Goal: Task Accomplishment & Management: Manage account settings

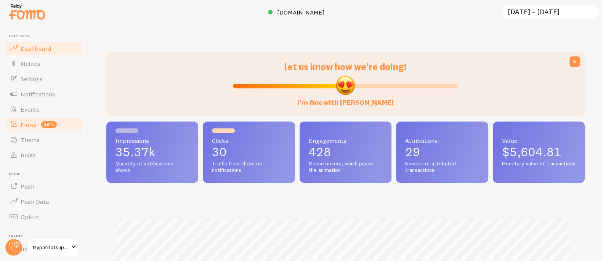
scroll to position [381104, 380832]
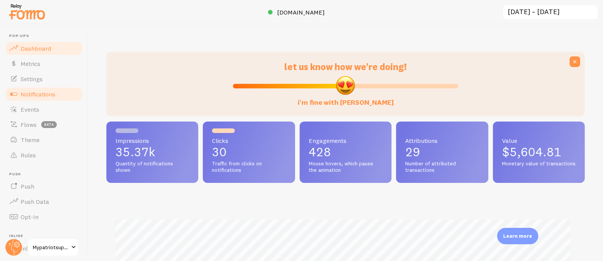
click at [44, 96] on span "Notifications" at bounding box center [38, 94] width 35 height 8
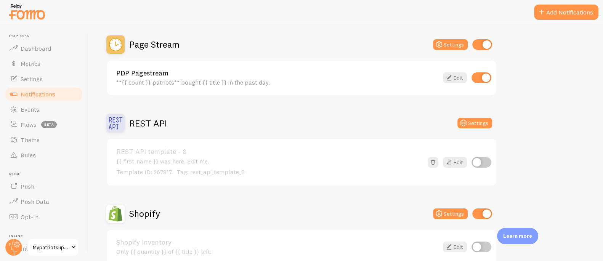
scroll to position [250, 0]
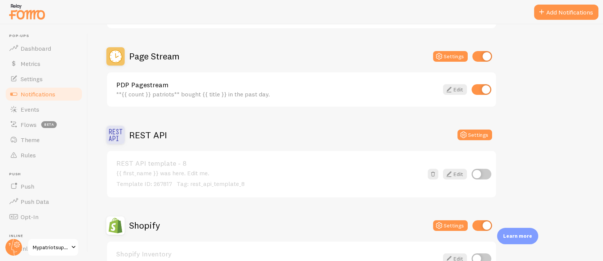
click at [346, 83] on link "PDP Pagestream" at bounding box center [277, 85] width 322 height 7
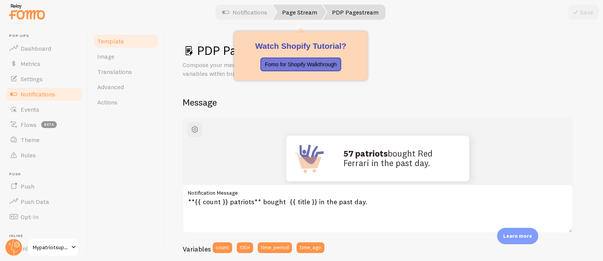
click at [306, 14] on link "Page Stream" at bounding box center [299, 12] width 53 height 15
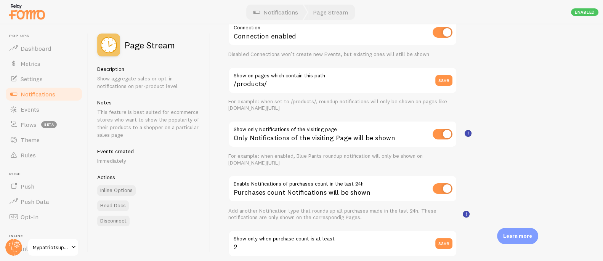
scroll to position [45, 0]
click at [439, 186] on input "checkbox" at bounding box center [443, 188] width 20 height 11
checkbox input "false"
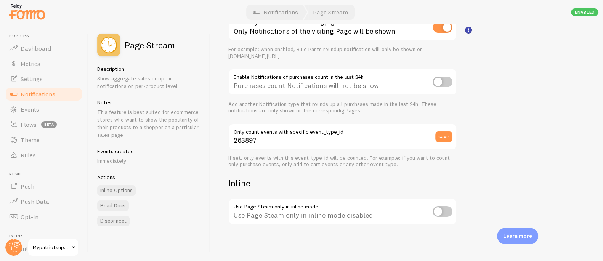
scroll to position [0, 0]
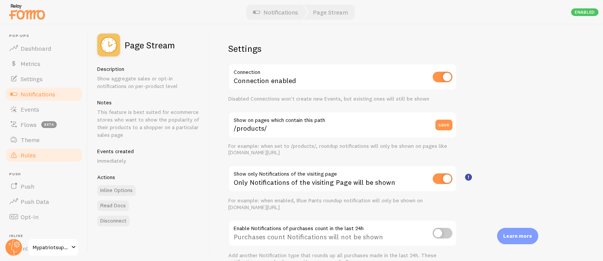
click at [35, 157] on span "Rules" at bounding box center [28, 155] width 15 height 8
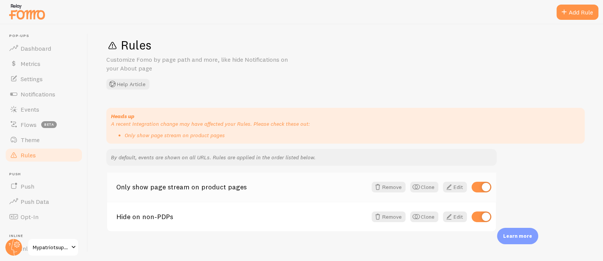
scroll to position [12, 0]
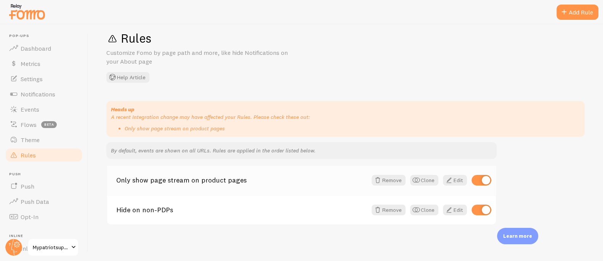
click at [195, 182] on link "Only show page stream on product pages" at bounding box center [241, 180] width 251 height 7
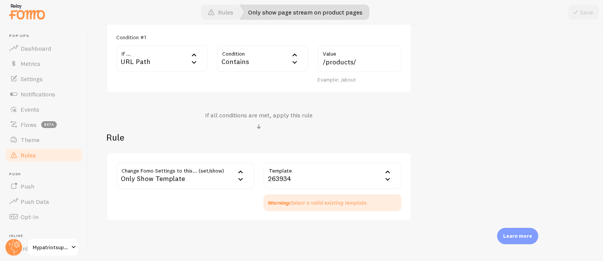
scroll to position [244, 0]
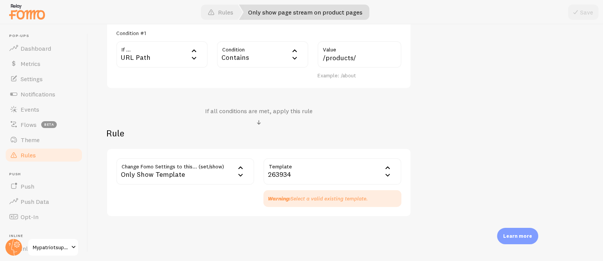
click at [236, 55] on div "Contains" at bounding box center [263, 54] width 92 height 27
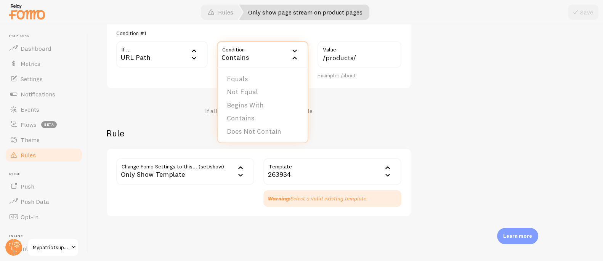
click at [259, 130] on li "Does Not Contain" at bounding box center [263, 131] width 90 height 13
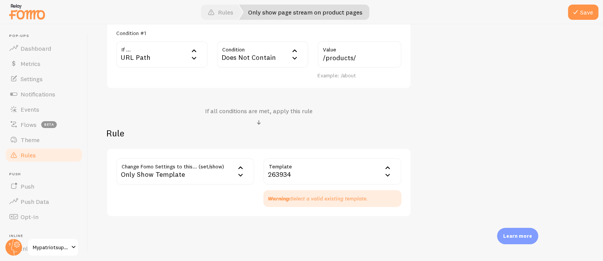
click at [205, 171] on div "Only Show Template" at bounding box center [185, 171] width 138 height 27
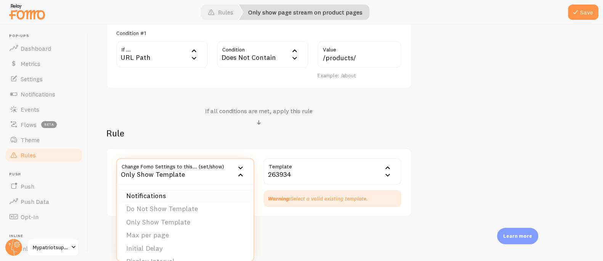
click at [206, 190] on li "Notifications" at bounding box center [185, 196] width 137 height 13
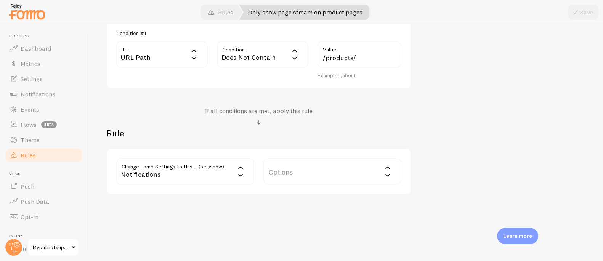
click at [284, 170] on label "Options" at bounding box center [332, 171] width 138 height 27
click at [304, 191] on li "Hide Fomo" at bounding box center [332, 196] width 137 height 13
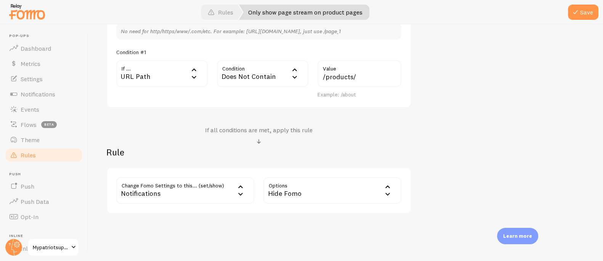
scroll to position [209, 0]
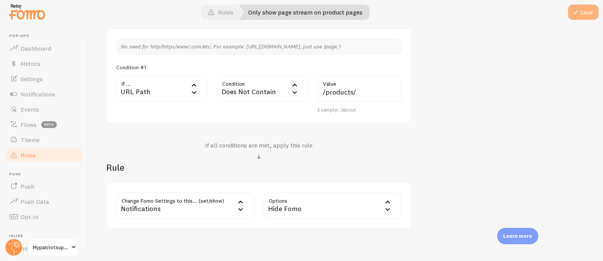
click at [584, 7] on button "Save" at bounding box center [583, 12] width 31 height 15
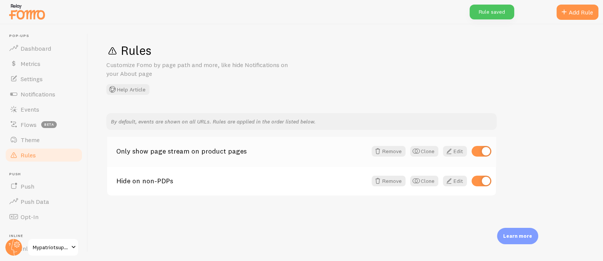
click at [170, 150] on link "Only show page stream on product pages" at bounding box center [241, 151] width 251 height 7
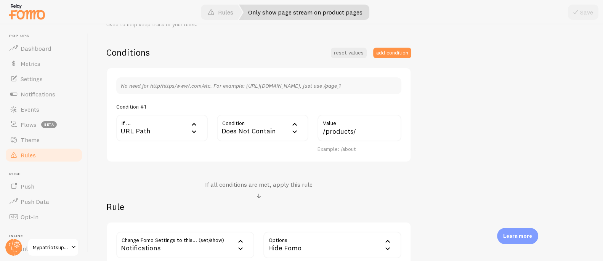
scroll to position [170, 0]
click at [33, 157] on span "Rules" at bounding box center [28, 155] width 15 height 8
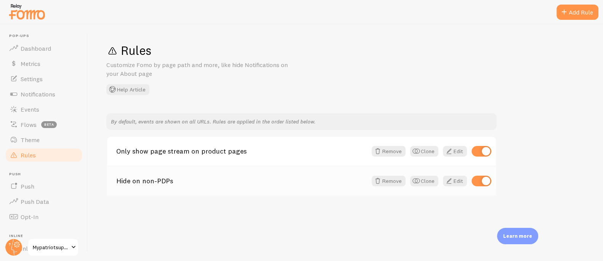
click at [161, 179] on link "Hide on non-PDPs" at bounding box center [241, 181] width 251 height 7
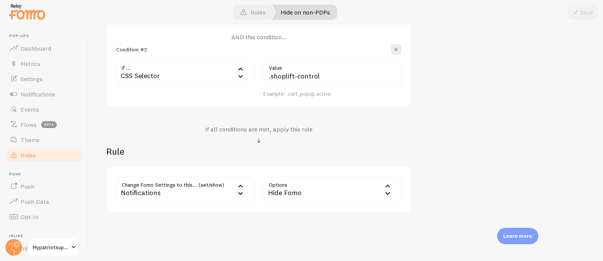
scroll to position [319, 0]
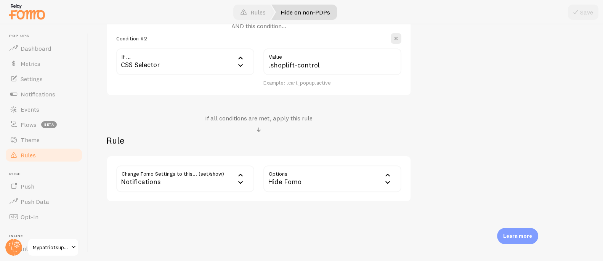
click at [279, 178] on div "Hide Fomo" at bounding box center [332, 178] width 138 height 27
click at [307, 215] on li "Only show Fomo if conditions met" at bounding box center [332, 216] width 137 height 13
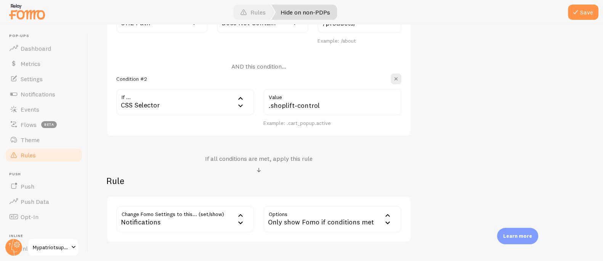
scroll to position [280, 0]
click at [305, 212] on div "Only show Fomo if conditions met" at bounding box center [332, 217] width 138 height 27
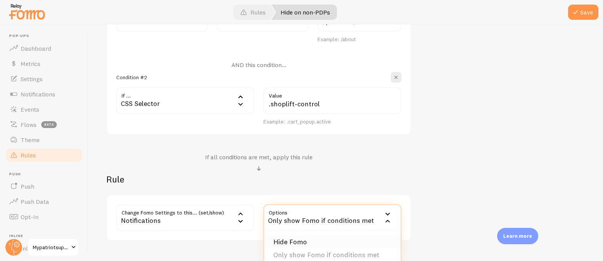
click at [288, 241] on li "Hide Fomo" at bounding box center [332, 242] width 137 height 13
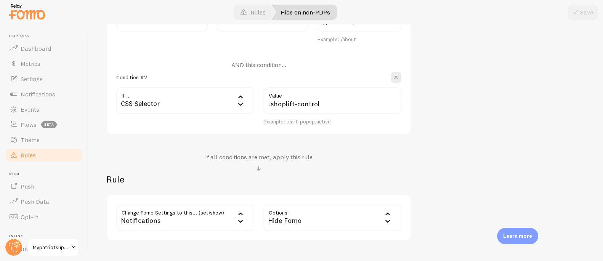
click at [216, 186] on div "Rule Change Fomo Settings to this... (set/show) show Notifications Notification…" at bounding box center [258, 206] width 305 height 67
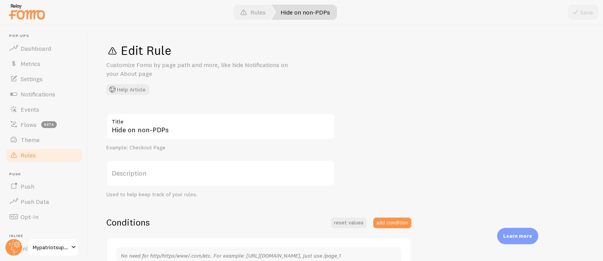
scroll to position [0, 0]
click at [23, 155] on span "Rules" at bounding box center [28, 155] width 15 height 8
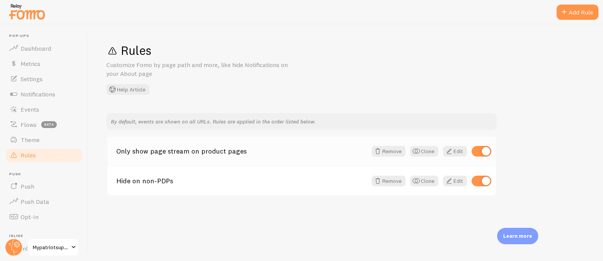
click at [198, 149] on link "Only show page stream on product pages" at bounding box center [241, 151] width 251 height 7
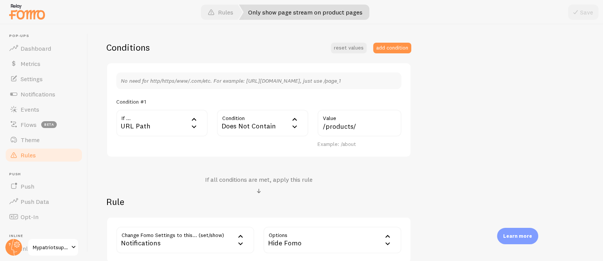
scroll to position [244, 0]
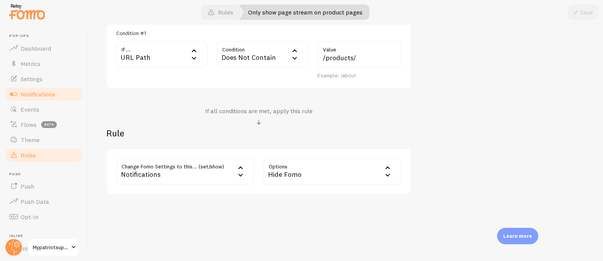
click at [31, 92] on span "Notifications" at bounding box center [38, 94] width 35 height 8
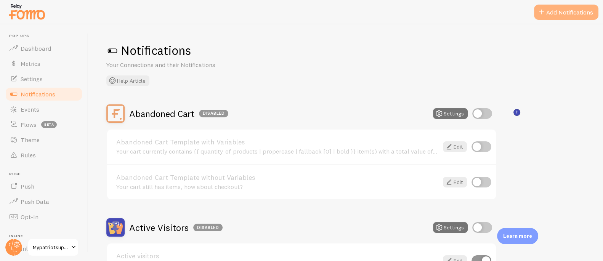
click at [585, 13] on button "Add Notifications" at bounding box center [566, 12] width 64 height 15
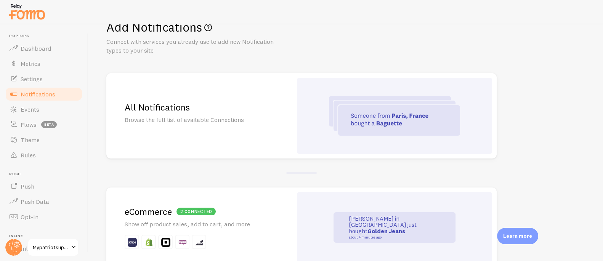
scroll to position [38, 0]
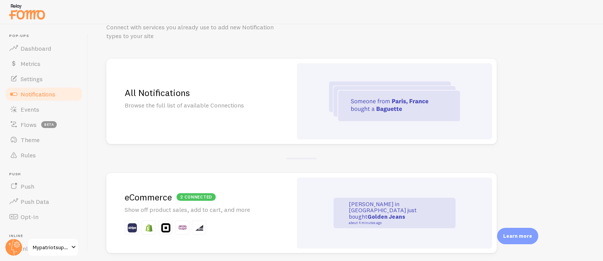
click at [213, 106] on p "Browse the full list of available Connections" at bounding box center [199, 105] width 149 height 9
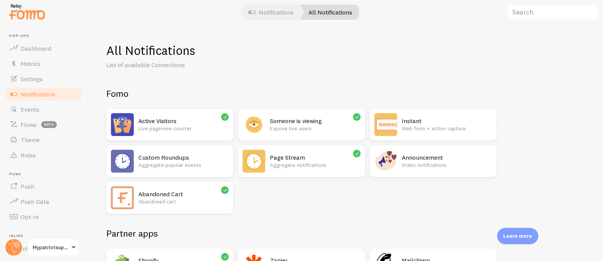
click at [292, 152] on div "Page Stream Aggregate notifications" at bounding box center [315, 161] width 90 height 23
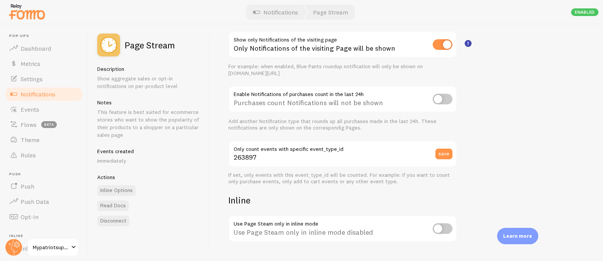
scroll to position [151, 0]
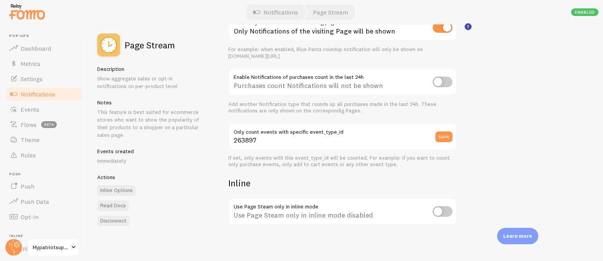
click at [320, 178] on h2 "Inline" at bounding box center [342, 183] width 229 height 12
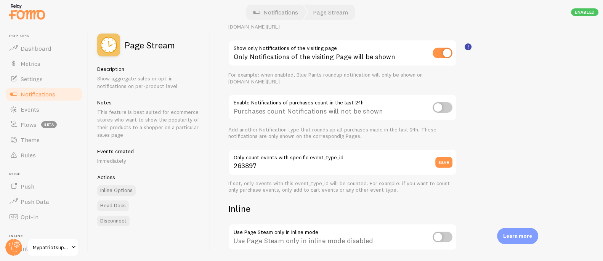
scroll to position [122, 0]
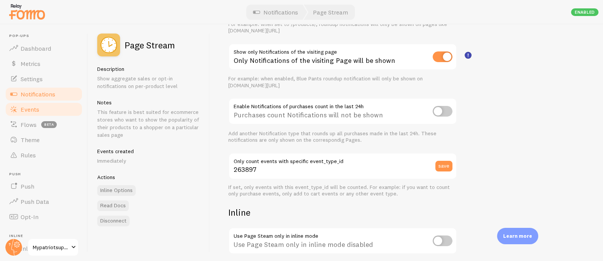
click at [37, 106] on span "Events" at bounding box center [30, 110] width 19 height 8
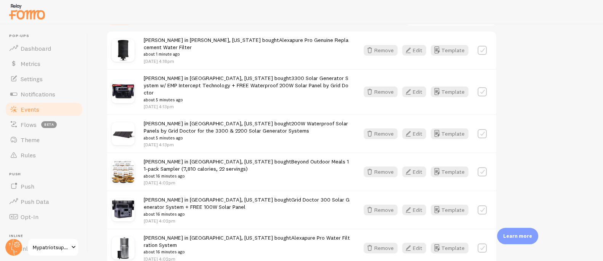
scroll to position [125, 0]
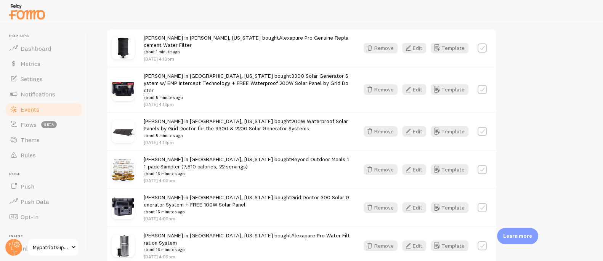
click at [242, 156] on link "Beyond Outdoor Meals 11-pack Sampler (7,810 calories, 22 servings)" at bounding box center [246, 163] width 205 height 14
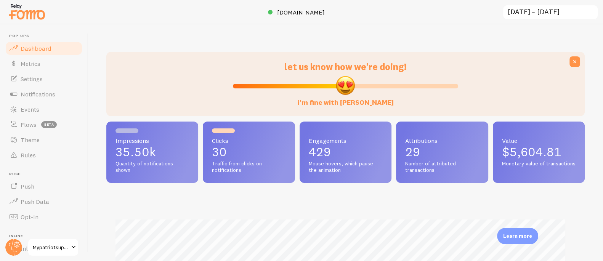
scroll to position [200, 473]
click at [306, 10] on span "[DOMAIN_NAME]" at bounding box center [301, 12] width 48 height 8
click at [27, 153] on span "Rules" at bounding box center [28, 155] width 15 height 8
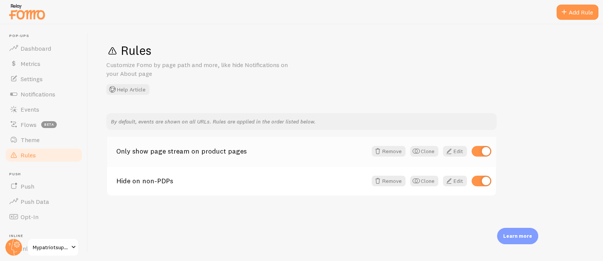
click at [198, 152] on link "Only show page stream on product pages" at bounding box center [241, 151] width 251 height 7
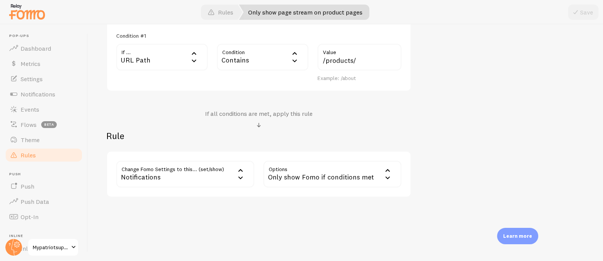
scroll to position [244, 0]
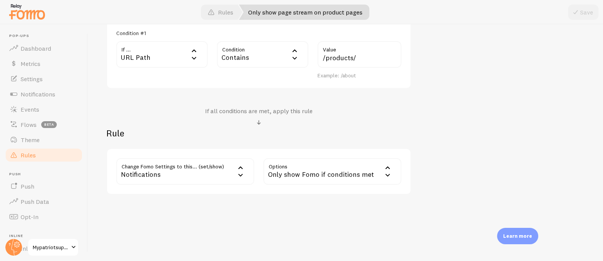
click at [163, 170] on div "Notifications" at bounding box center [185, 171] width 138 height 27
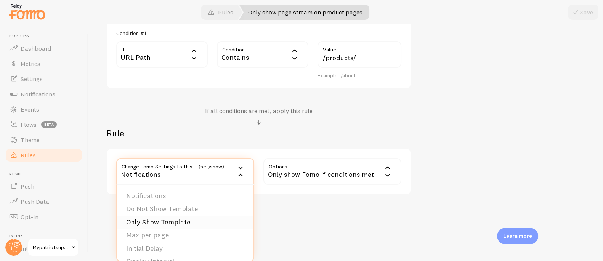
click at [169, 222] on li "Only Show Template" at bounding box center [185, 222] width 137 height 13
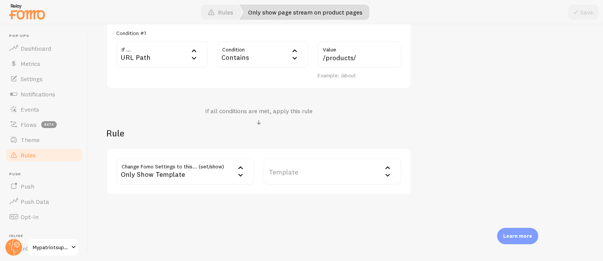
click at [318, 171] on label "Template" at bounding box center [332, 171] width 138 height 27
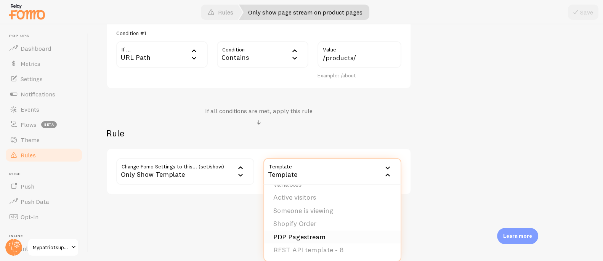
click at [311, 236] on li "PDP Pagestream" at bounding box center [332, 237] width 137 height 13
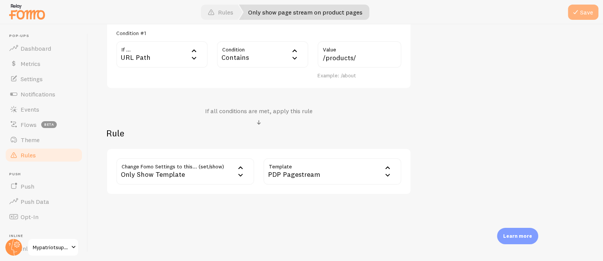
click at [579, 13] on span at bounding box center [575, 12] width 9 height 9
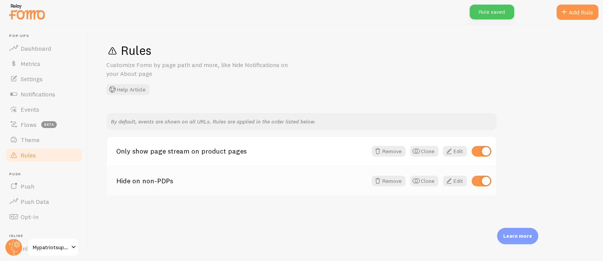
click at [137, 181] on link "Hide on non-PDPs" at bounding box center [241, 181] width 251 height 7
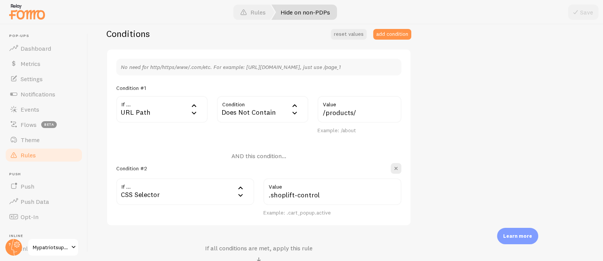
scroll to position [191, 0]
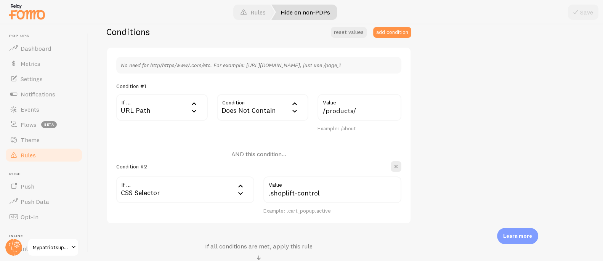
click at [35, 151] on span "Rules" at bounding box center [28, 155] width 15 height 8
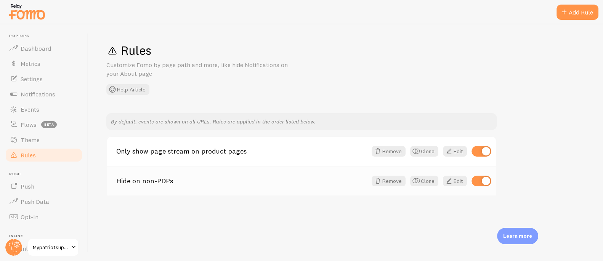
click at [149, 184] on link "Hide on non-PDPs" at bounding box center [241, 181] width 251 height 7
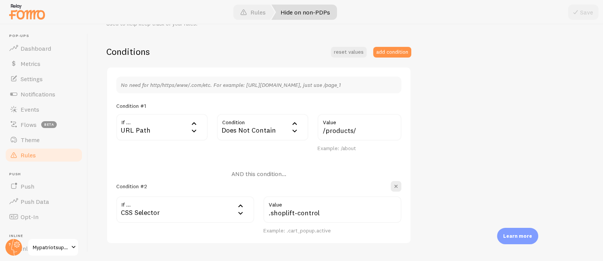
scroll to position [166, 0]
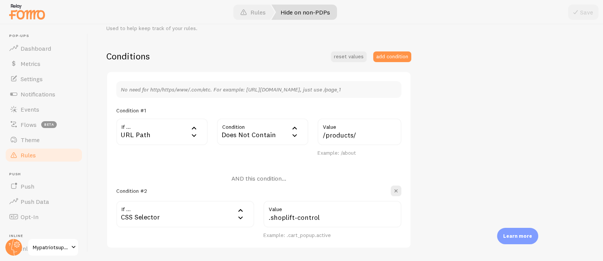
click at [21, 156] on span "Rules" at bounding box center [28, 155] width 15 height 8
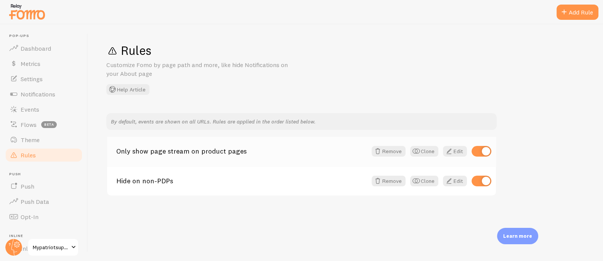
click at [161, 149] on link "Only show page stream on product pages" at bounding box center [241, 151] width 251 height 7
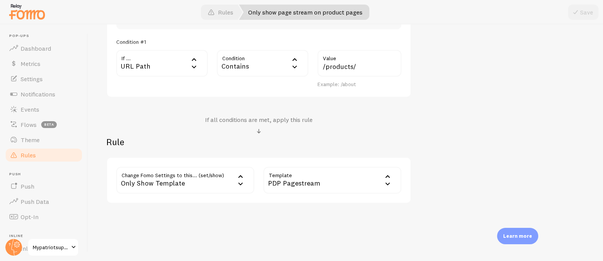
scroll to position [244, 0]
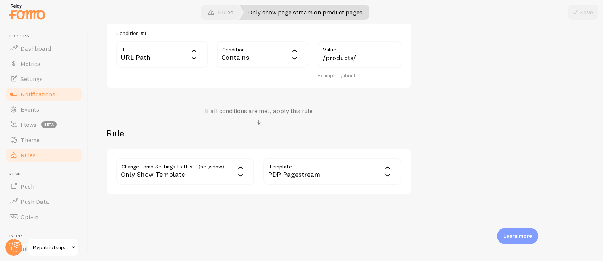
click at [32, 94] on span "Notifications" at bounding box center [38, 94] width 35 height 8
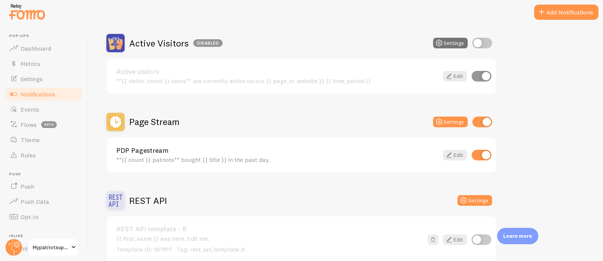
scroll to position [197, 0]
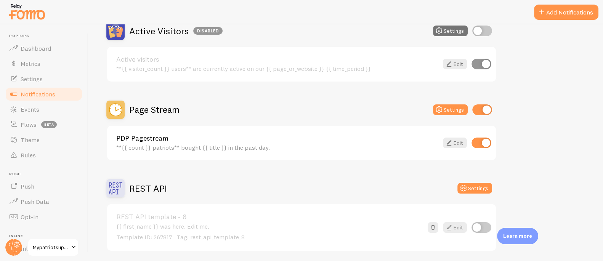
click at [227, 142] on div "PDP Pagestream **{{ count }} patriots** bought {{ title }} in the past day." at bounding box center [277, 143] width 322 height 16
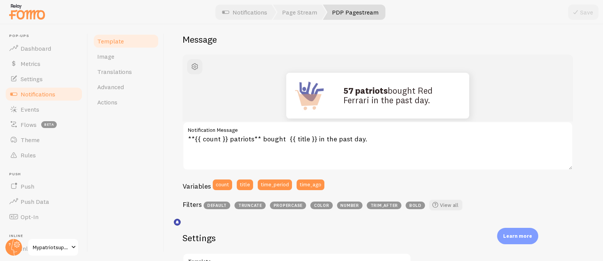
scroll to position [79, 0]
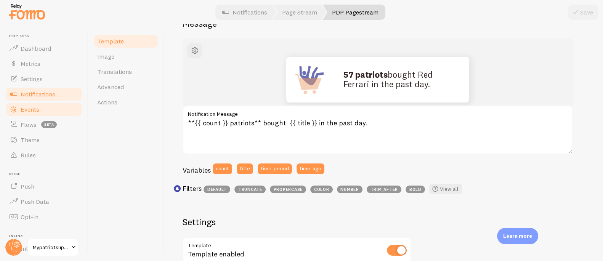
click at [33, 110] on span "Events" at bounding box center [30, 110] width 19 height 8
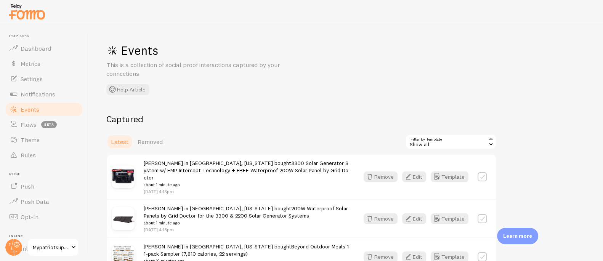
click at [270, 205] on link "200W Waterproof Solar Panels by Grid Doctor for the 3300 & 2200 Solar Generator…" at bounding box center [246, 212] width 204 height 14
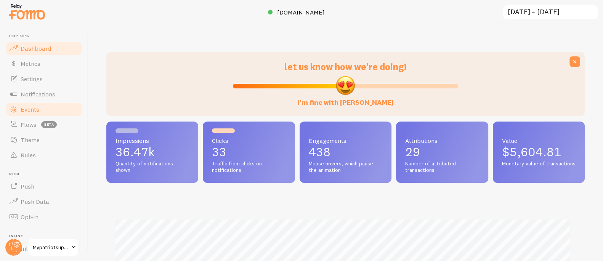
scroll to position [200, 473]
click at [40, 94] on span "Notifications" at bounding box center [38, 94] width 35 height 8
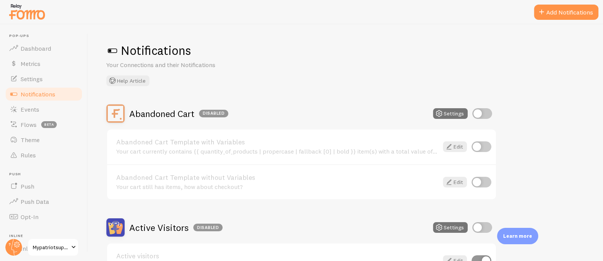
click at [554, 16] on button "Add Notifications" at bounding box center [566, 12] width 64 height 15
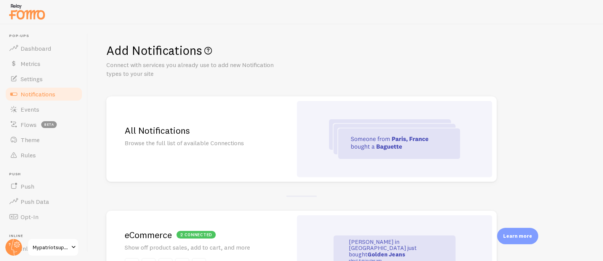
click at [220, 141] on p "Browse the full list of available Connections" at bounding box center [199, 143] width 149 height 9
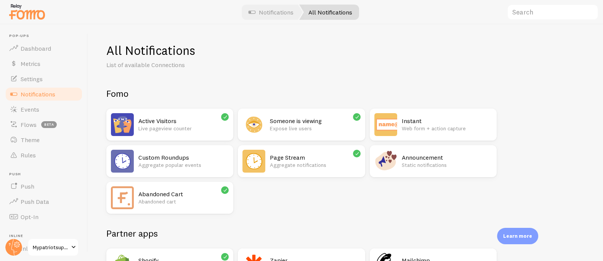
click at [264, 166] on img at bounding box center [254, 161] width 23 height 23
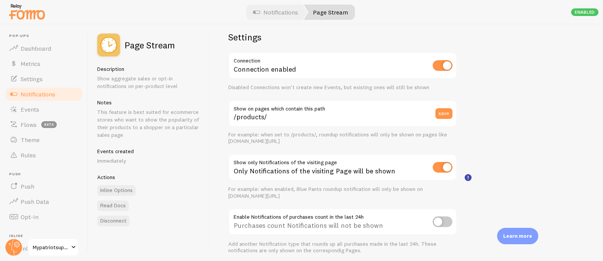
scroll to position [35, 0]
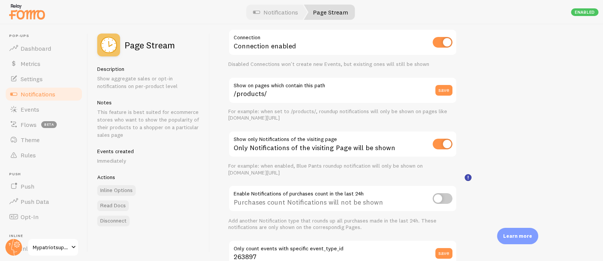
click at [440, 197] on input "checkbox" at bounding box center [443, 198] width 20 height 11
checkbox input "true"
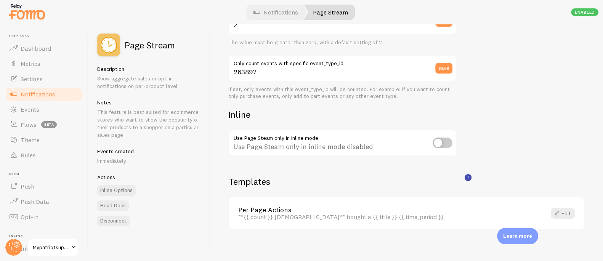
scroll to position [271, 0]
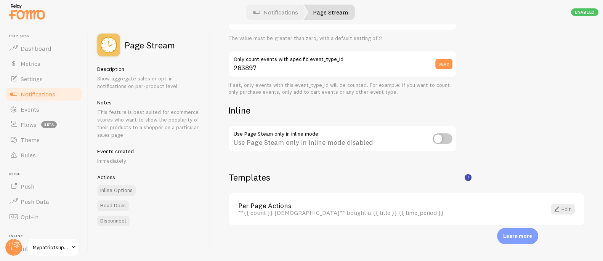
click at [40, 88] on link "Notifications" at bounding box center [44, 94] width 79 height 15
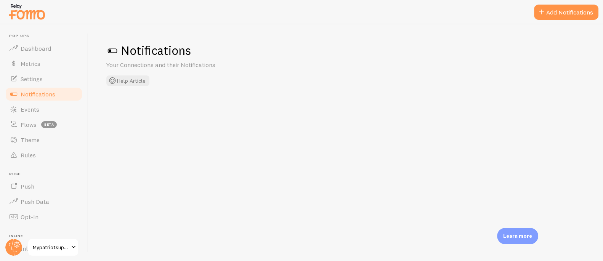
checkbox input "true"
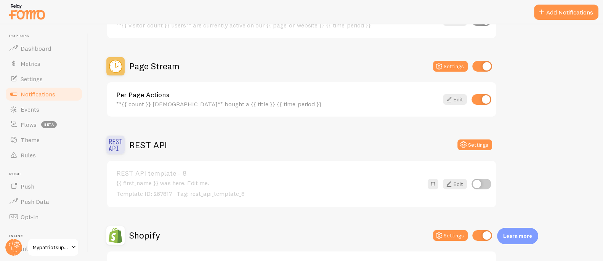
scroll to position [244, 0]
